Goal: Transaction & Acquisition: Purchase product/service

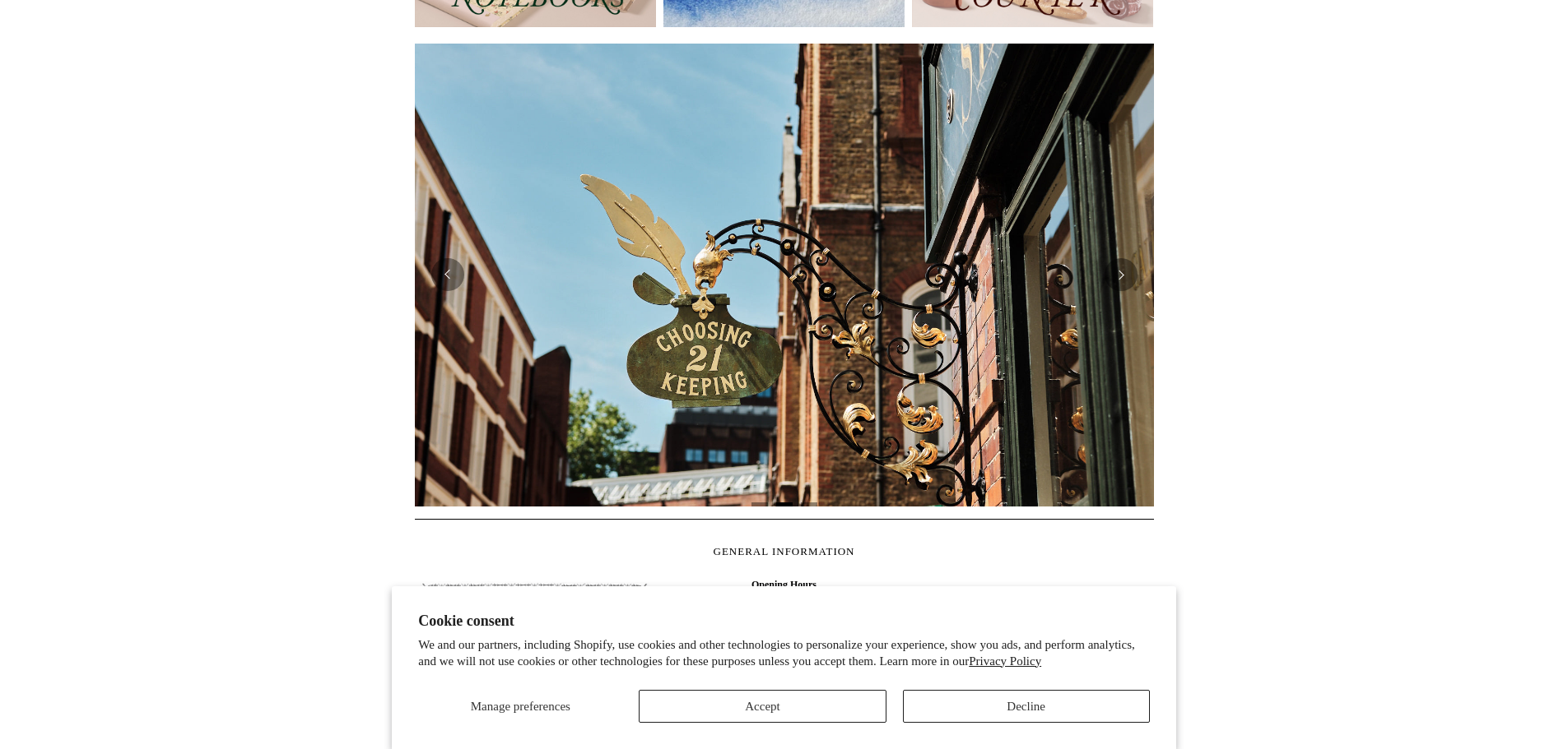
scroll to position [292, 0]
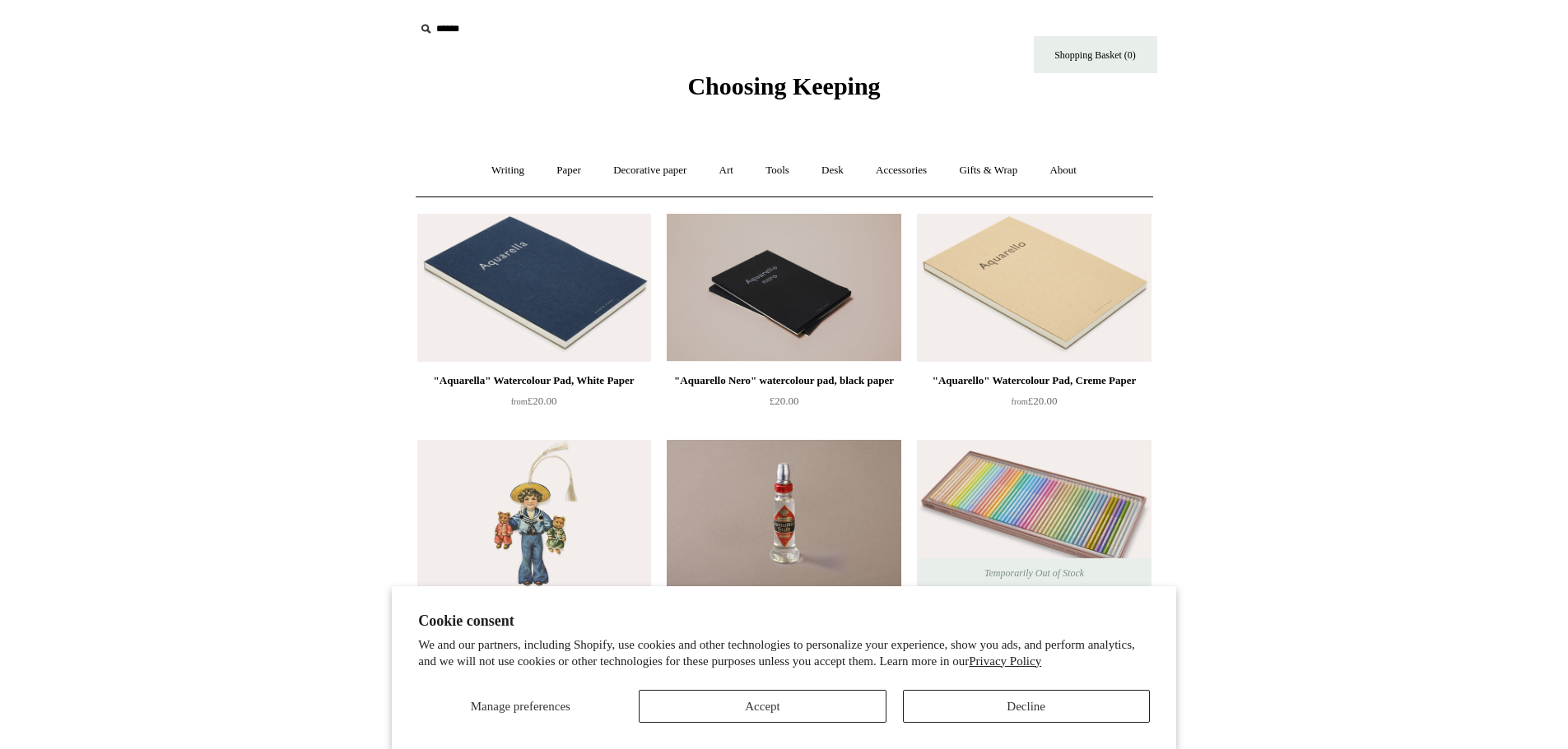
click at [550, 164] on link "Paper +" at bounding box center [568, 170] width 55 height 43
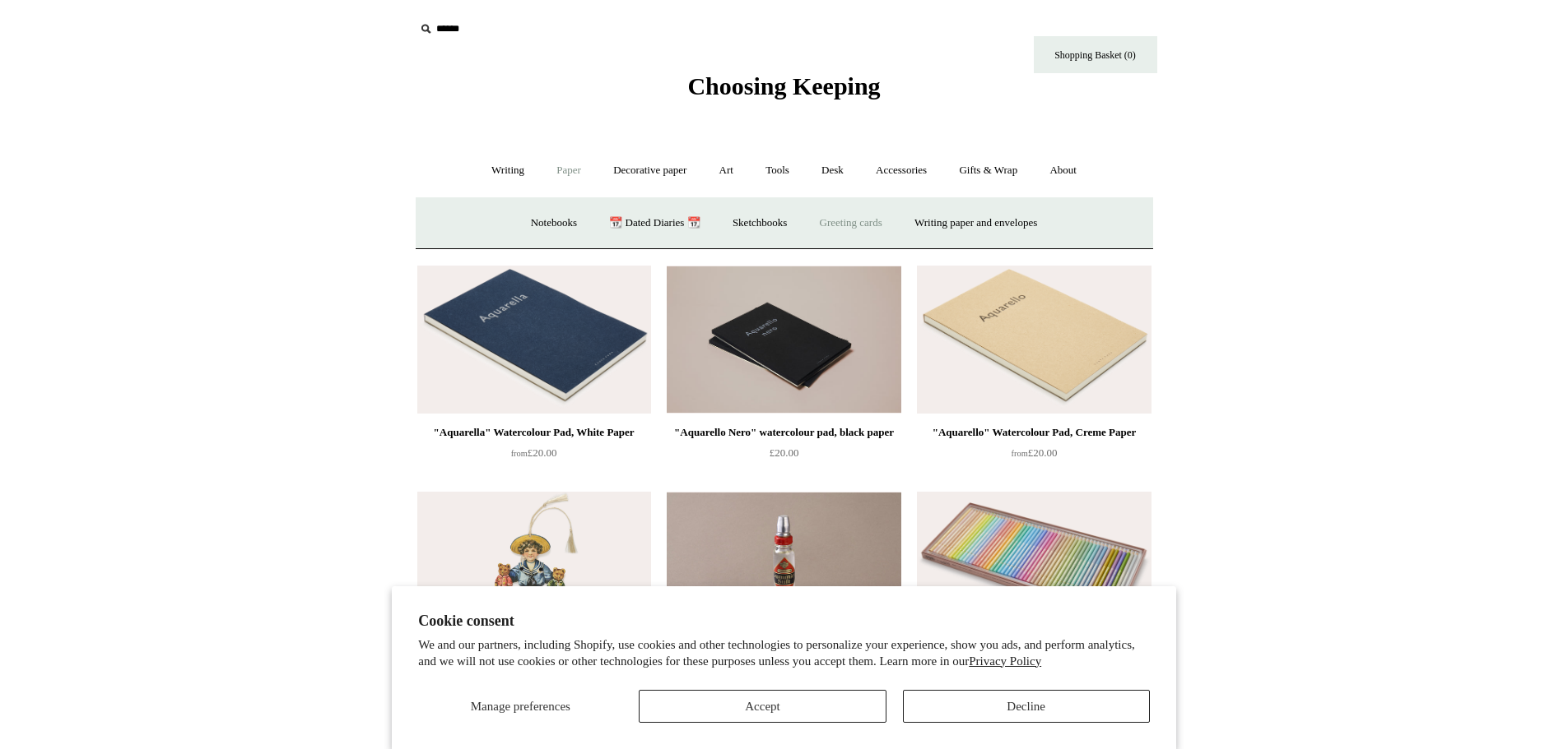
click at [891, 223] on link "Greeting cards +" at bounding box center [851, 222] width 92 height 43
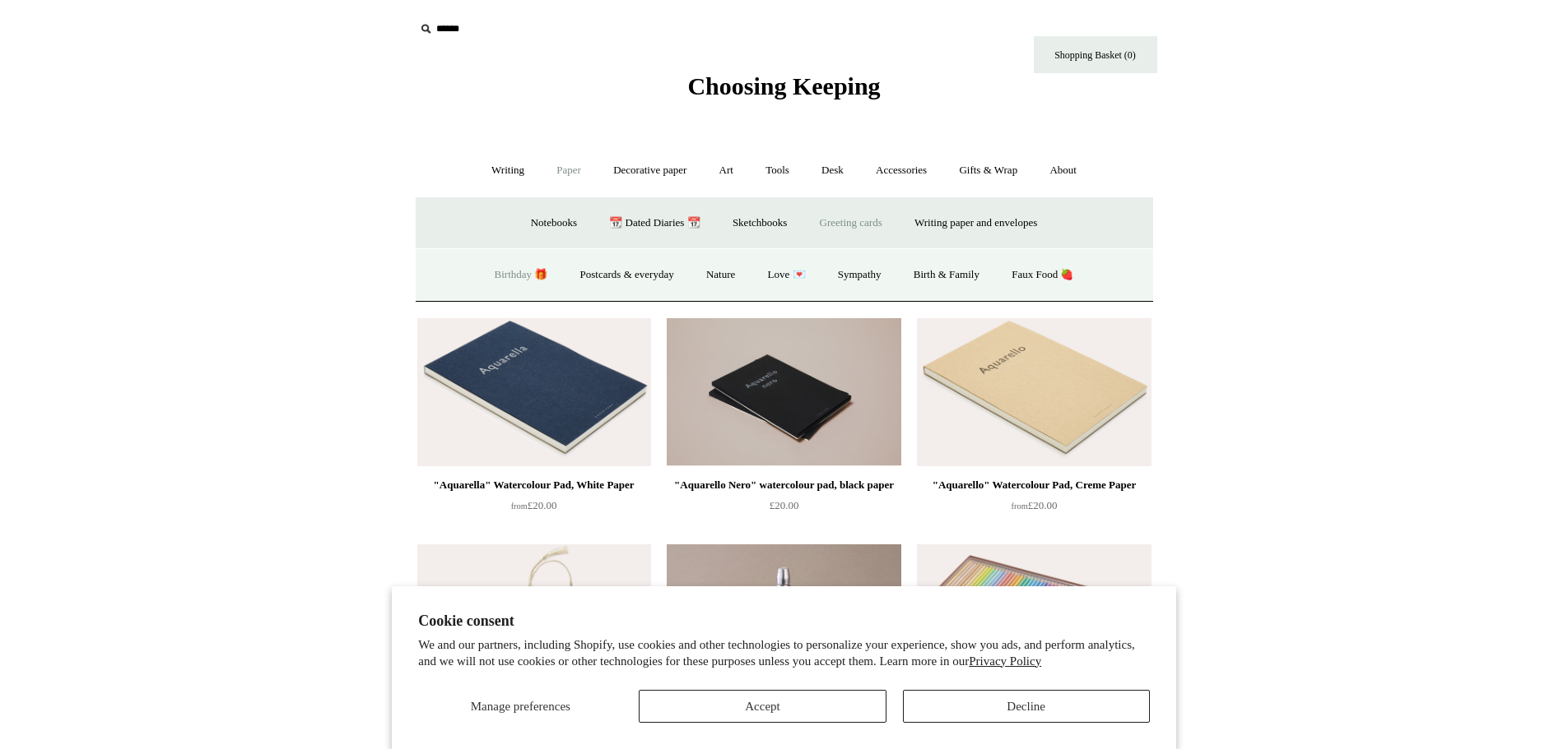
click at [507, 274] on link "Birthday 🎁" at bounding box center [521, 274] width 83 height 43
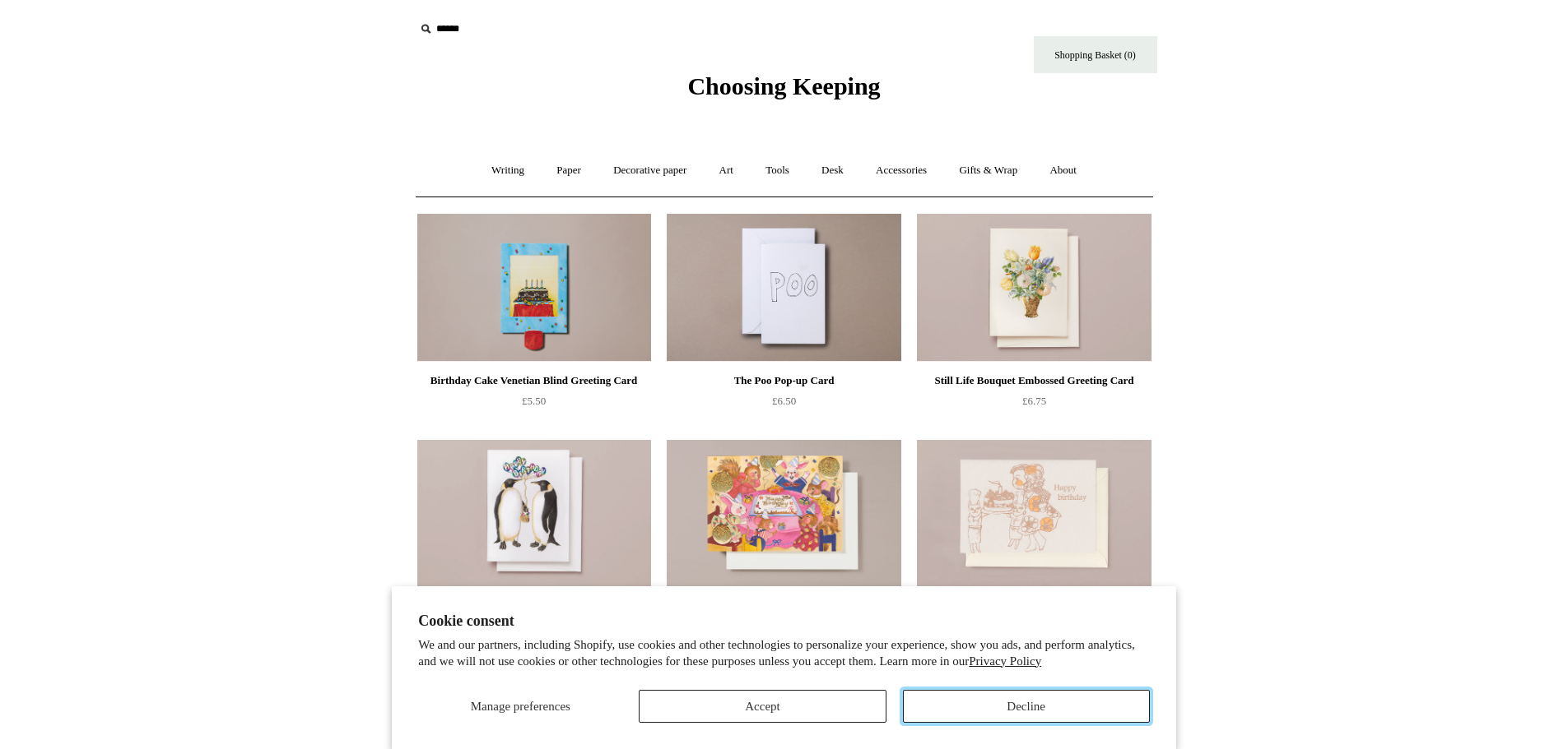
click at [1016, 717] on button "Decline" at bounding box center [1026, 706] width 247 height 33
